Goal: Task Accomplishment & Management: Manage account settings

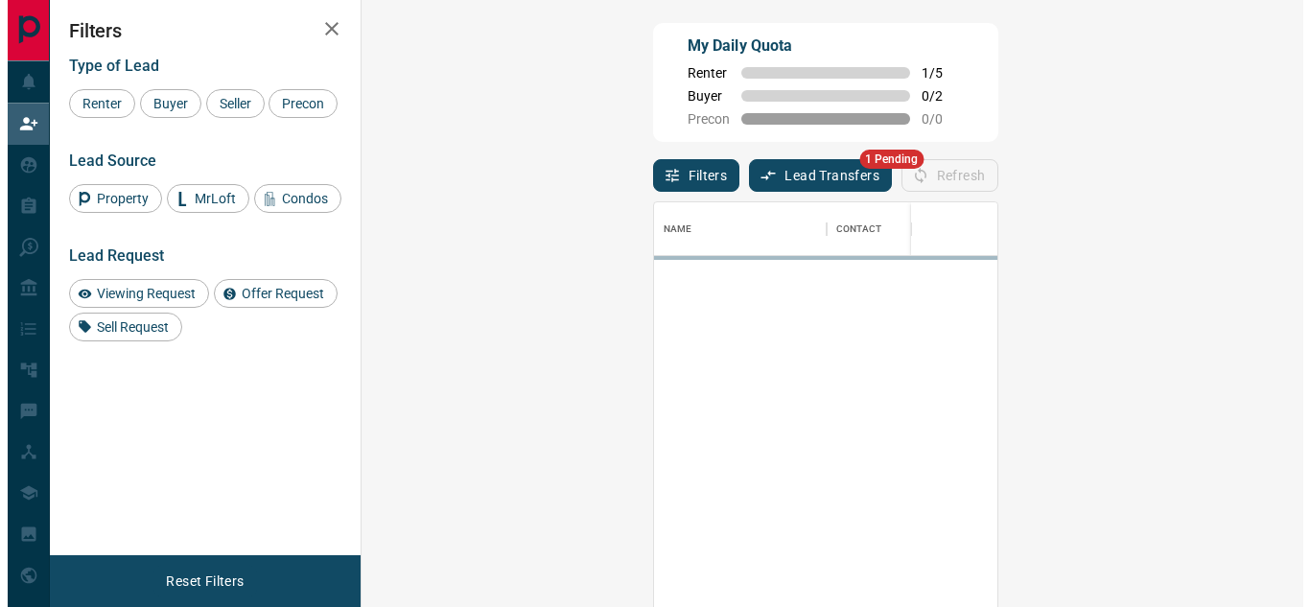
scroll to position [441, 886]
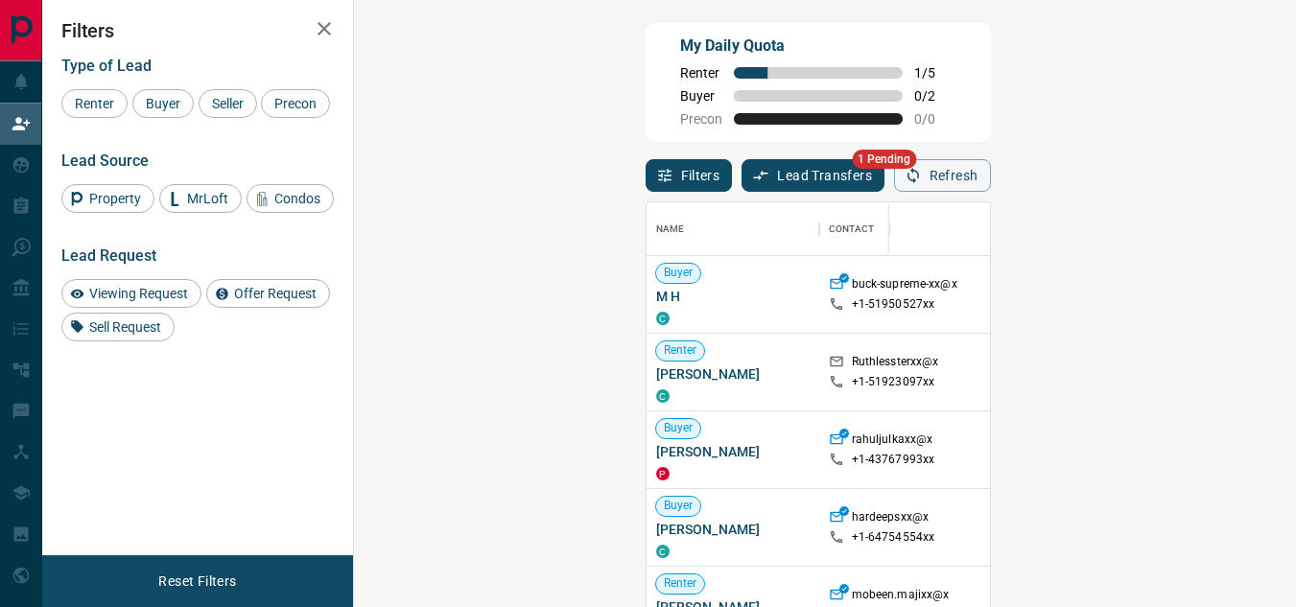
click at [646, 192] on div "Name Contact Search Search Range Location Requests AI Status Recent Opportuniti…" at bounding box center [818, 425] width 345 height 466
click at [742, 176] on button "Lead Transfers" at bounding box center [813, 175] width 143 height 33
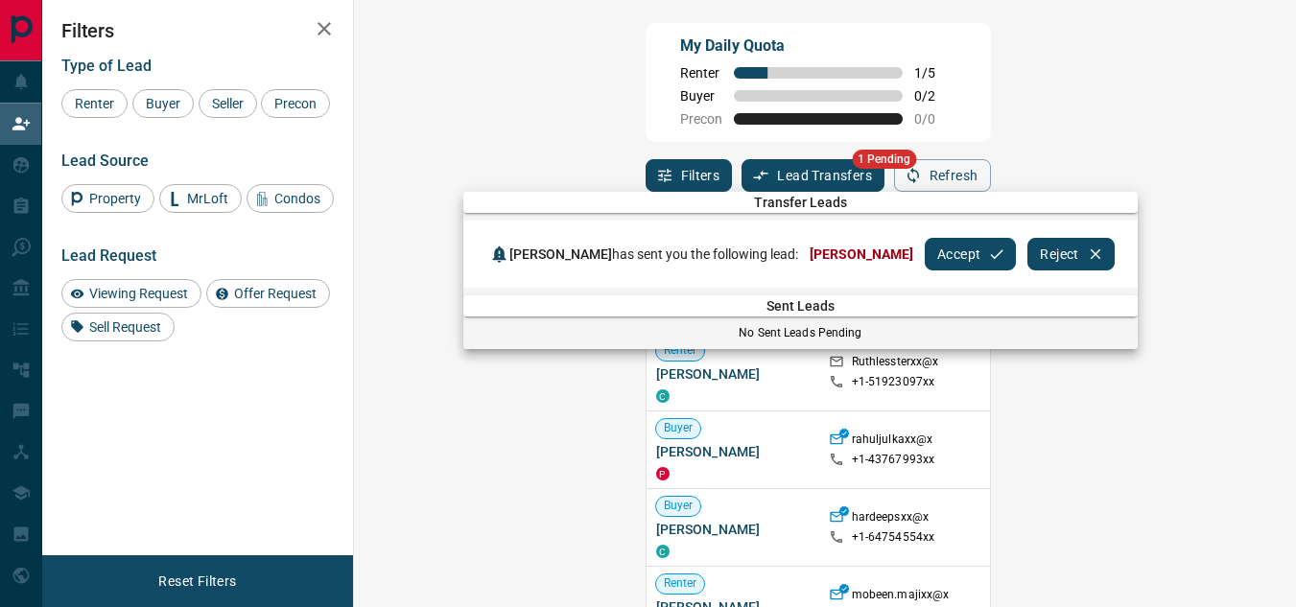
click at [925, 252] on button "Accept" at bounding box center [970, 254] width 91 height 33
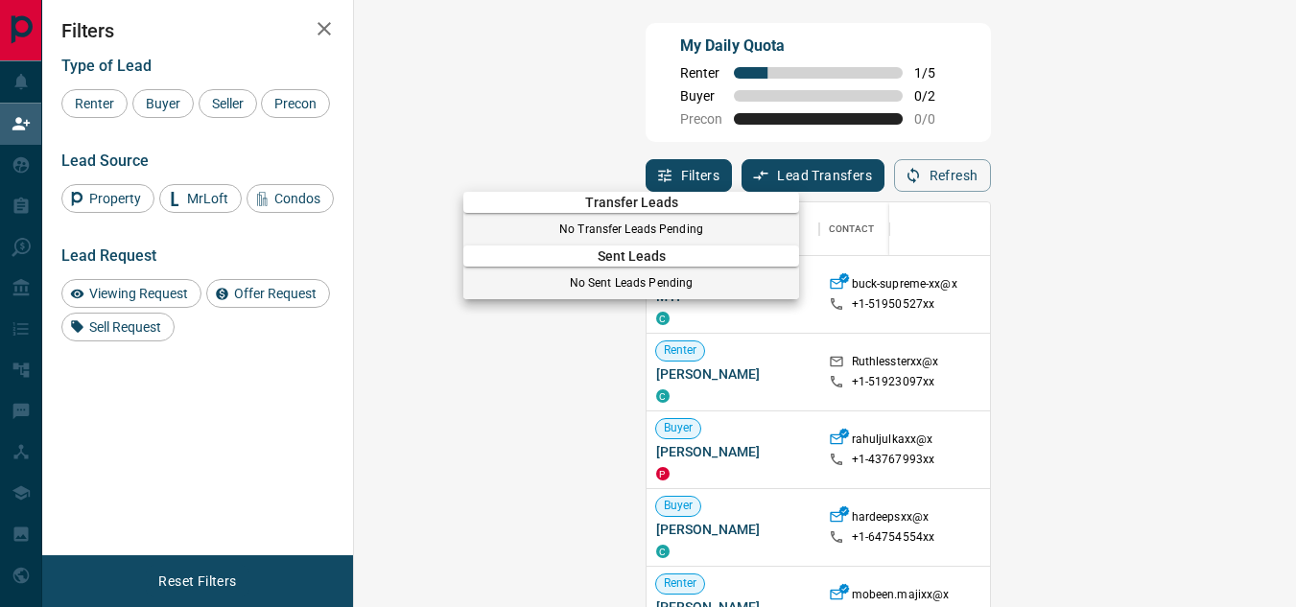
click at [18, 158] on div at bounding box center [648, 303] width 1296 height 607
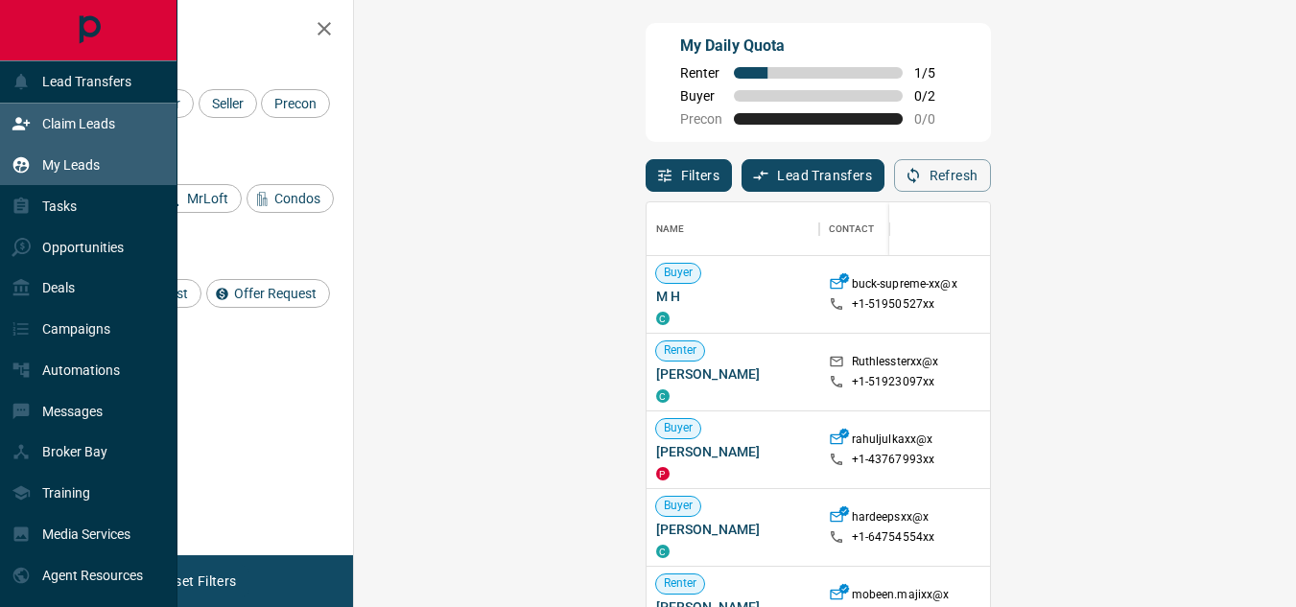
click at [17, 167] on icon at bounding box center [21, 164] width 19 height 19
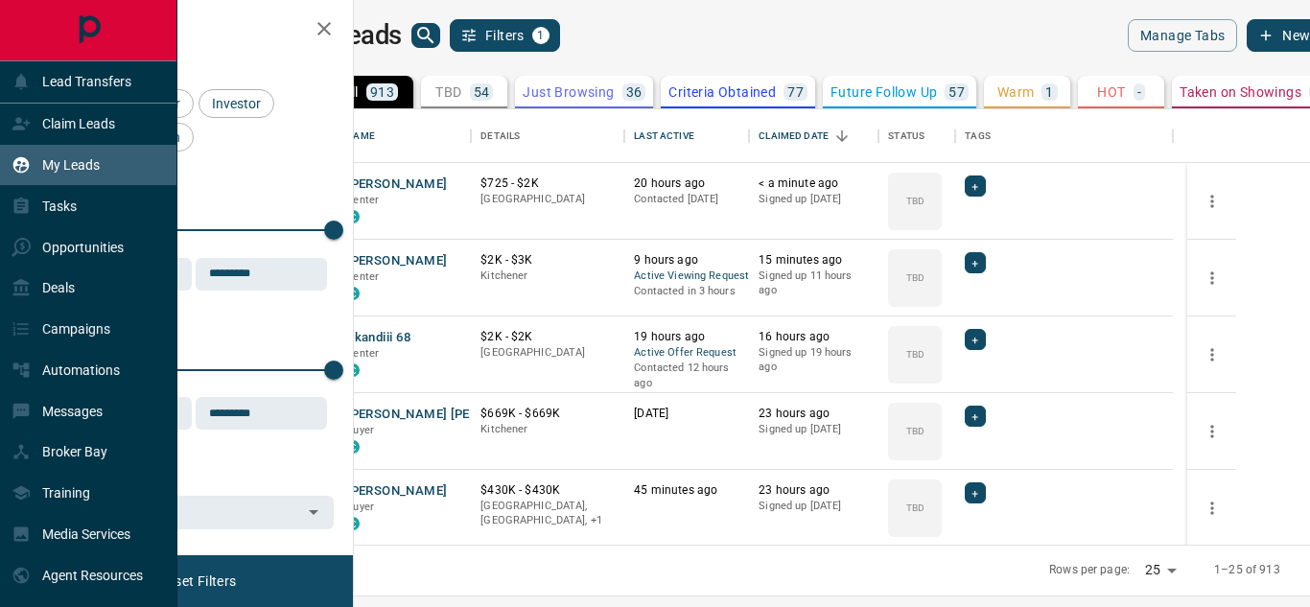
scroll to position [421, 933]
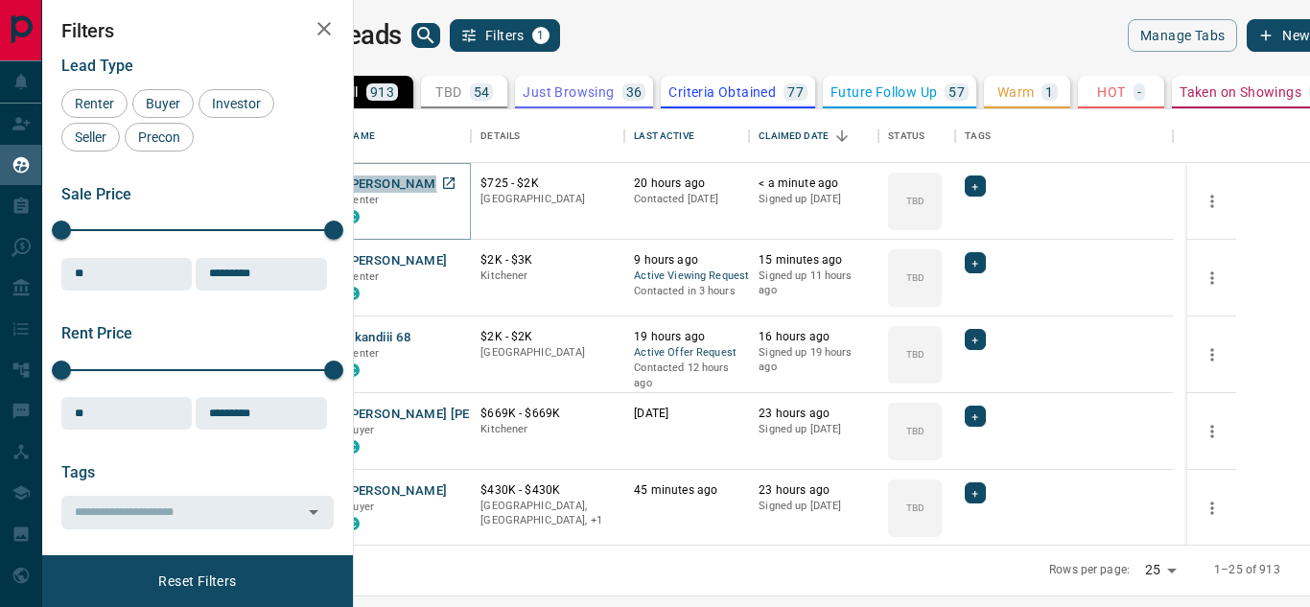
click at [447, 183] on button "[PERSON_NAME]" at bounding box center [396, 185] width 101 height 18
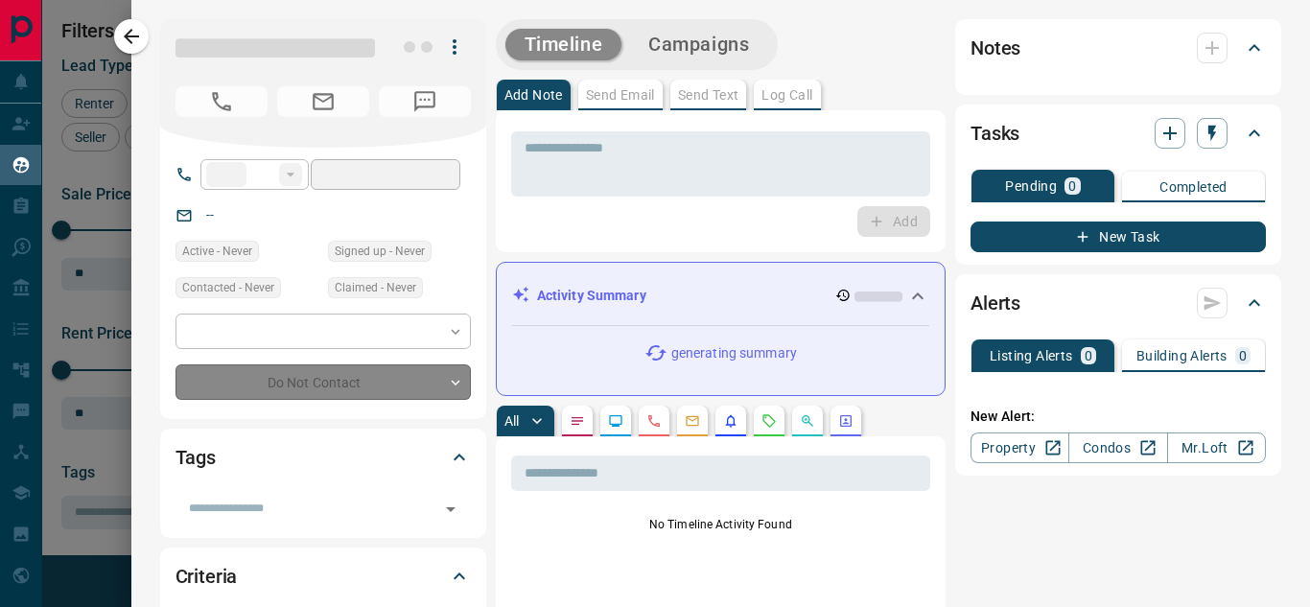
type input "**"
type input "**********"
type input "**"
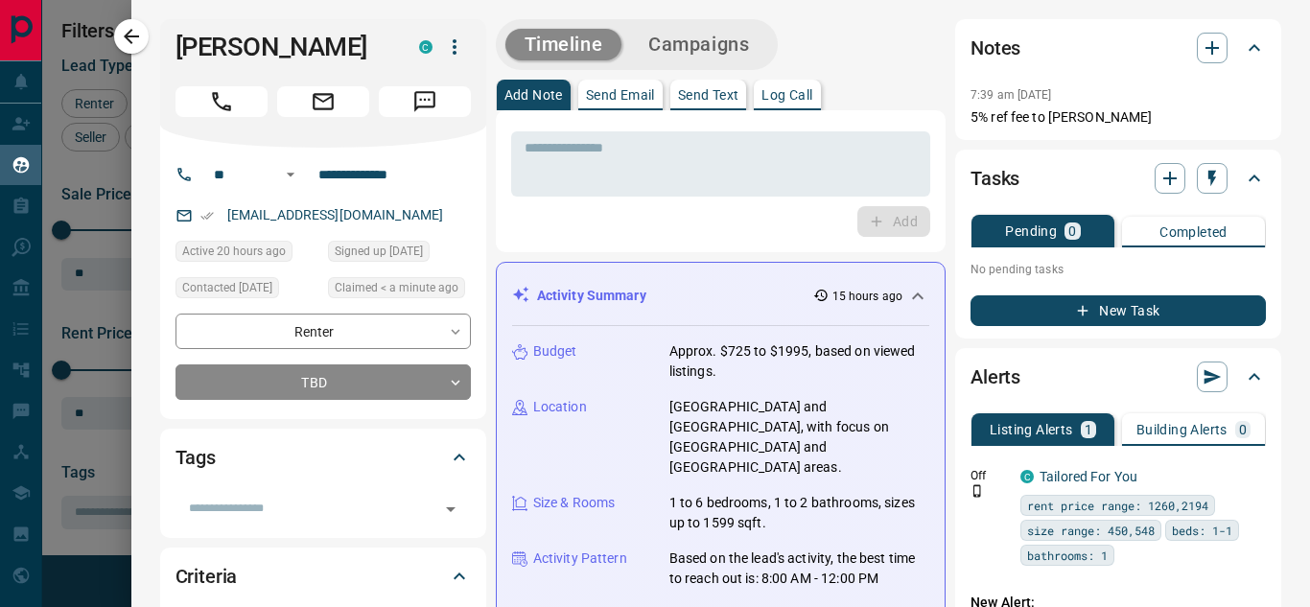
click at [909, 296] on icon at bounding box center [918, 296] width 23 height 23
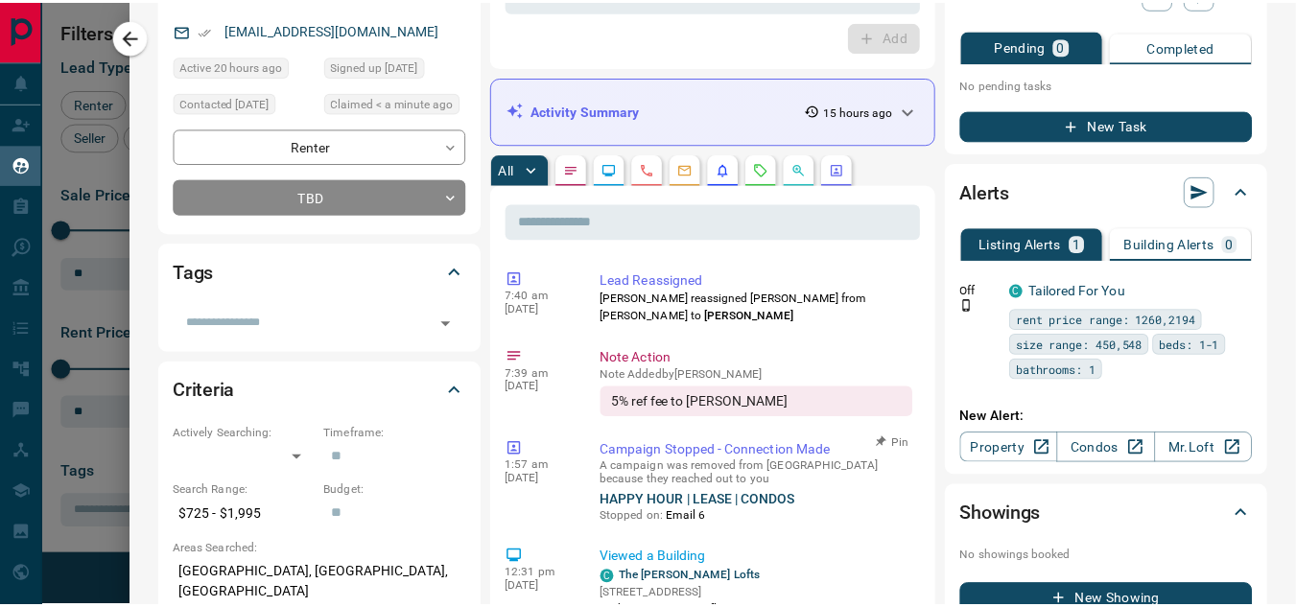
scroll to position [0, 0]
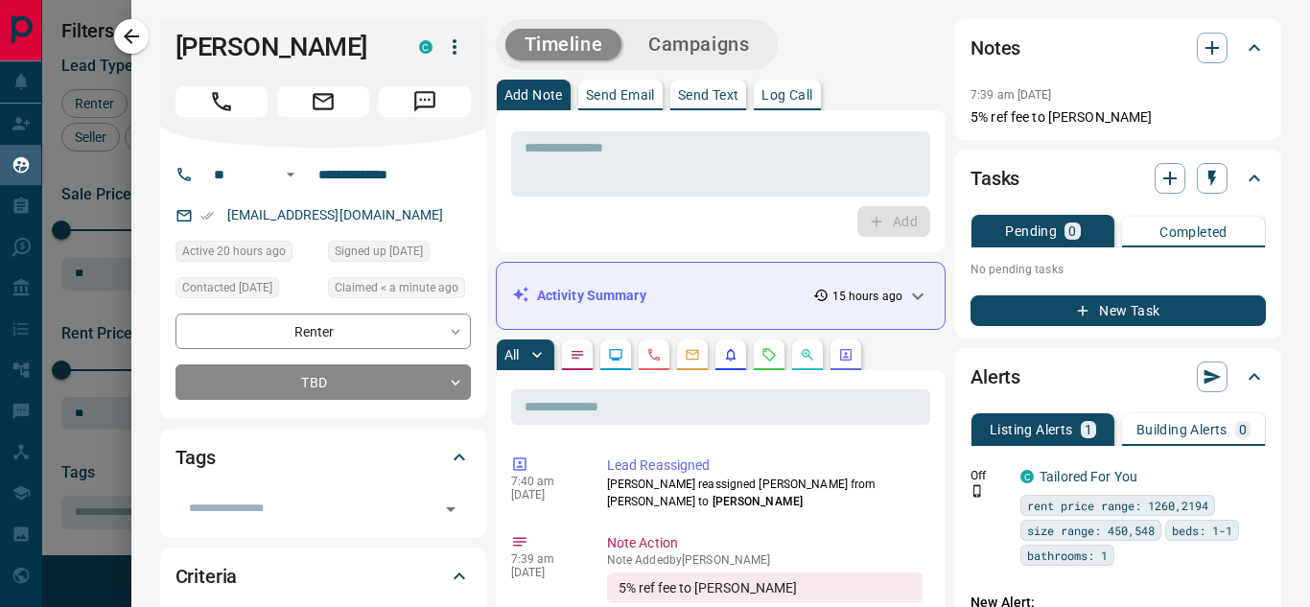
click at [134, 23] on button "button" at bounding box center [131, 36] width 35 height 35
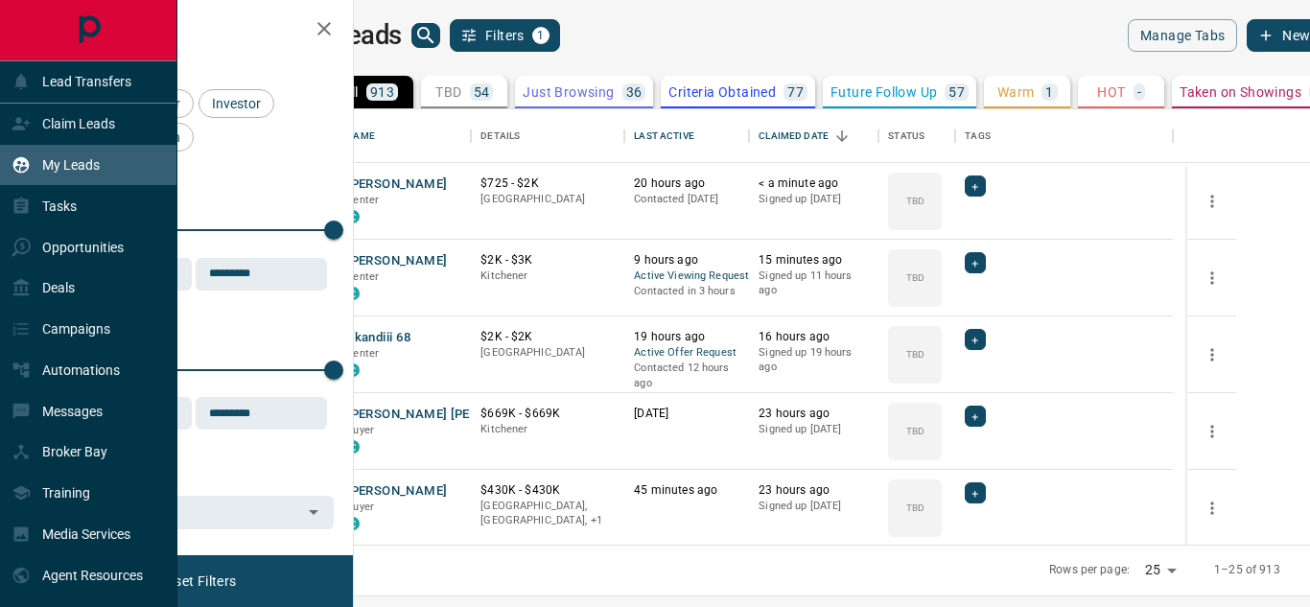
click at [30, 163] on icon at bounding box center [21, 164] width 19 height 19
click at [27, 165] on icon at bounding box center [21, 165] width 16 height 16
click at [30, 262] on div "Opportunities" at bounding box center [68, 247] width 112 height 32
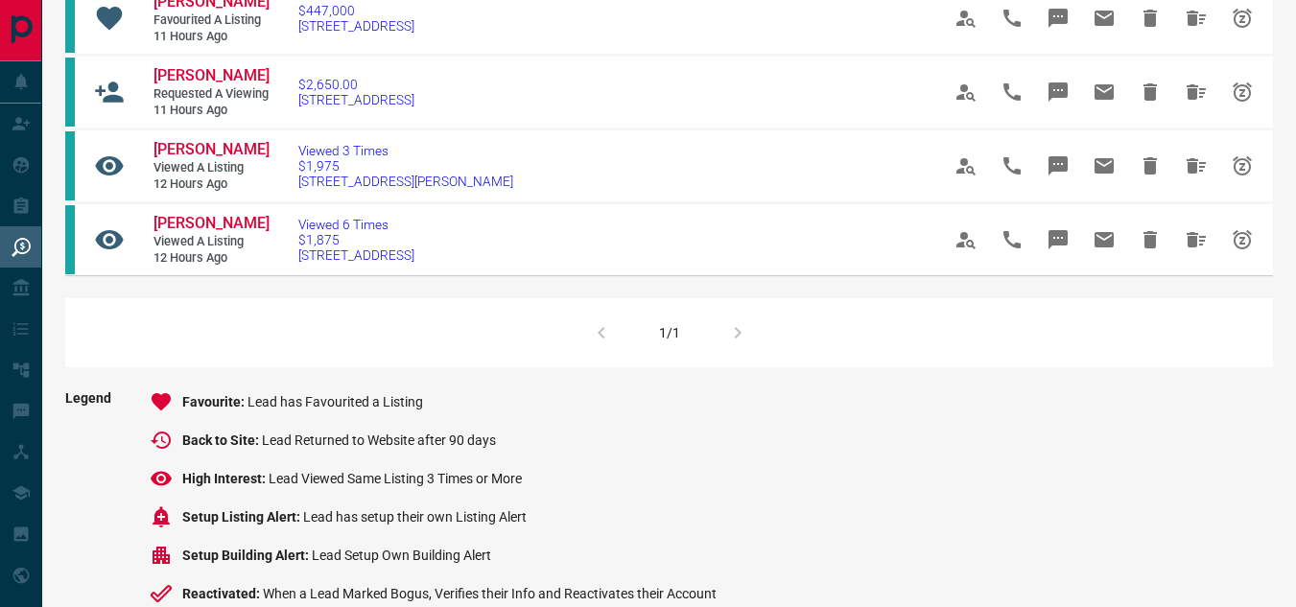
scroll to position [384, 0]
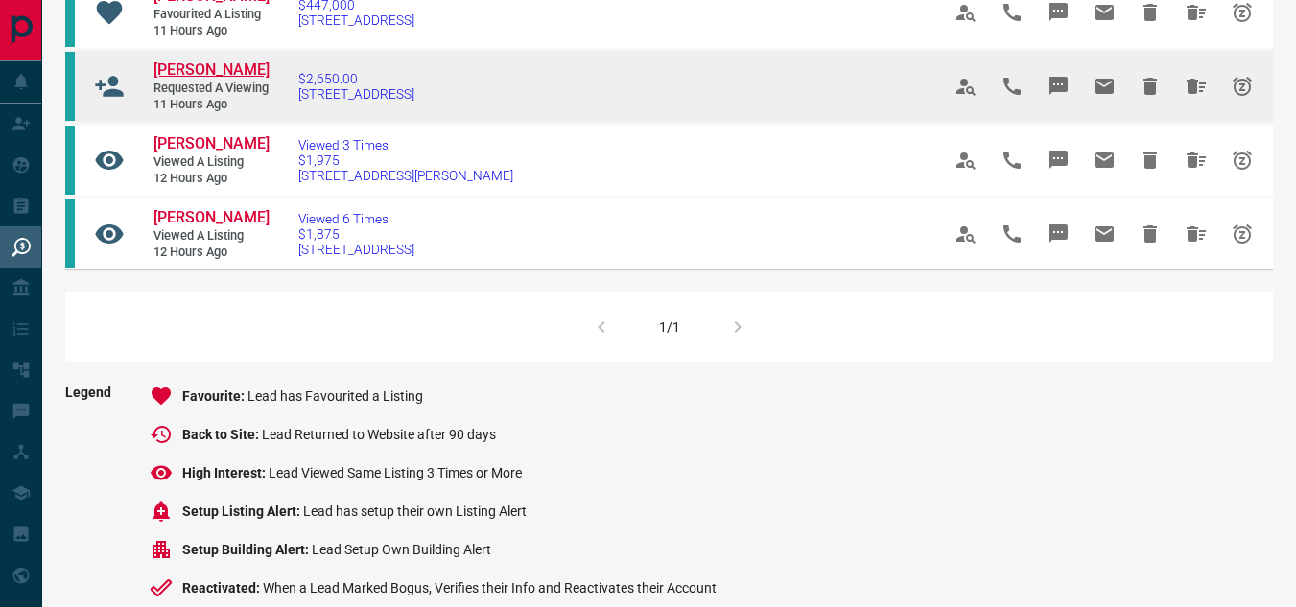
click at [173, 79] on span "[PERSON_NAME]" at bounding box center [211, 69] width 116 height 18
